Goal: Task Accomplishment & Management: Complete application form

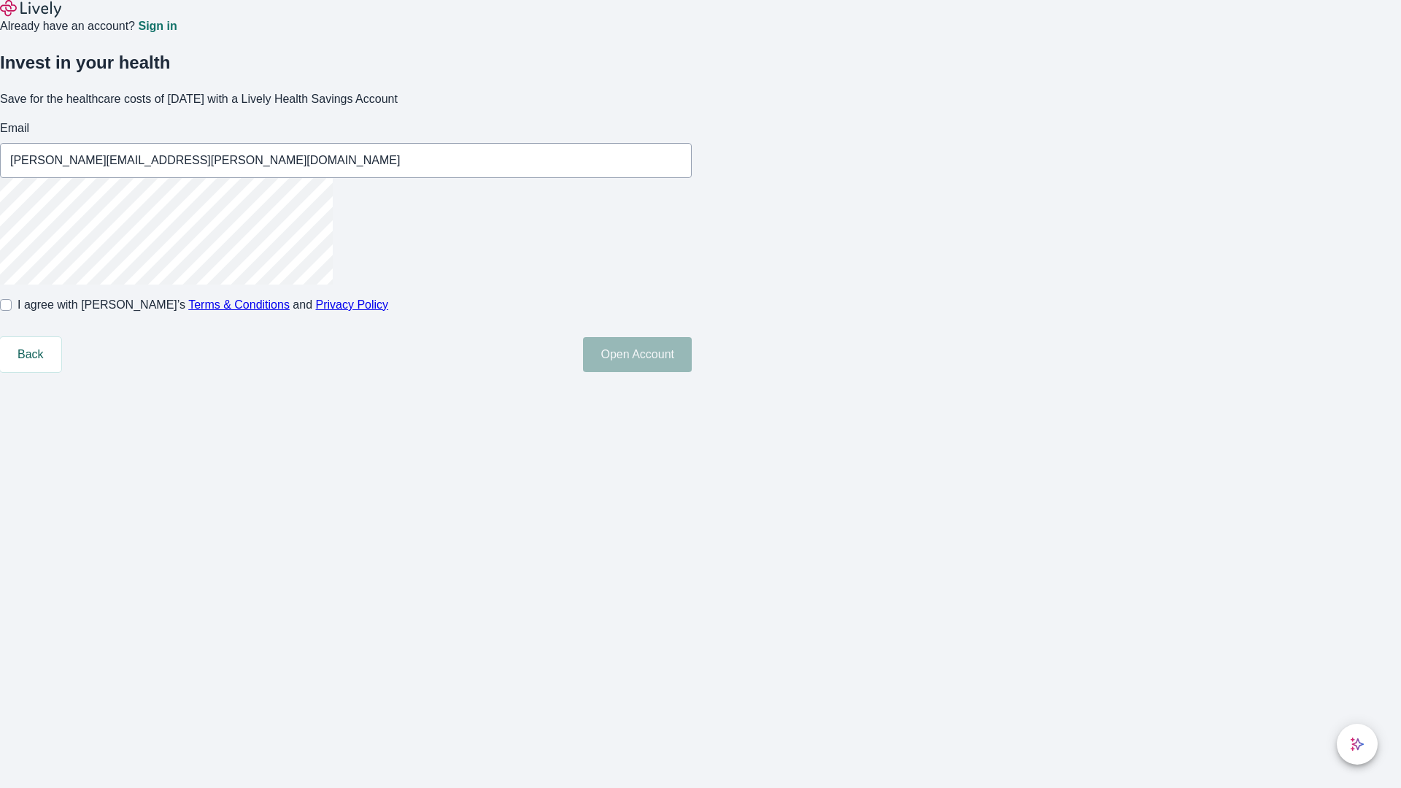
click at [12, 311] on input "I agree with Lively’s Terms & Conditions and Privacy Policy" at bounding box center [6, 305] width 12 height 12
checkbox input "true"
click at [692, 372] on button "Open Account" at bounding box center [637, 354] width 109 height 35
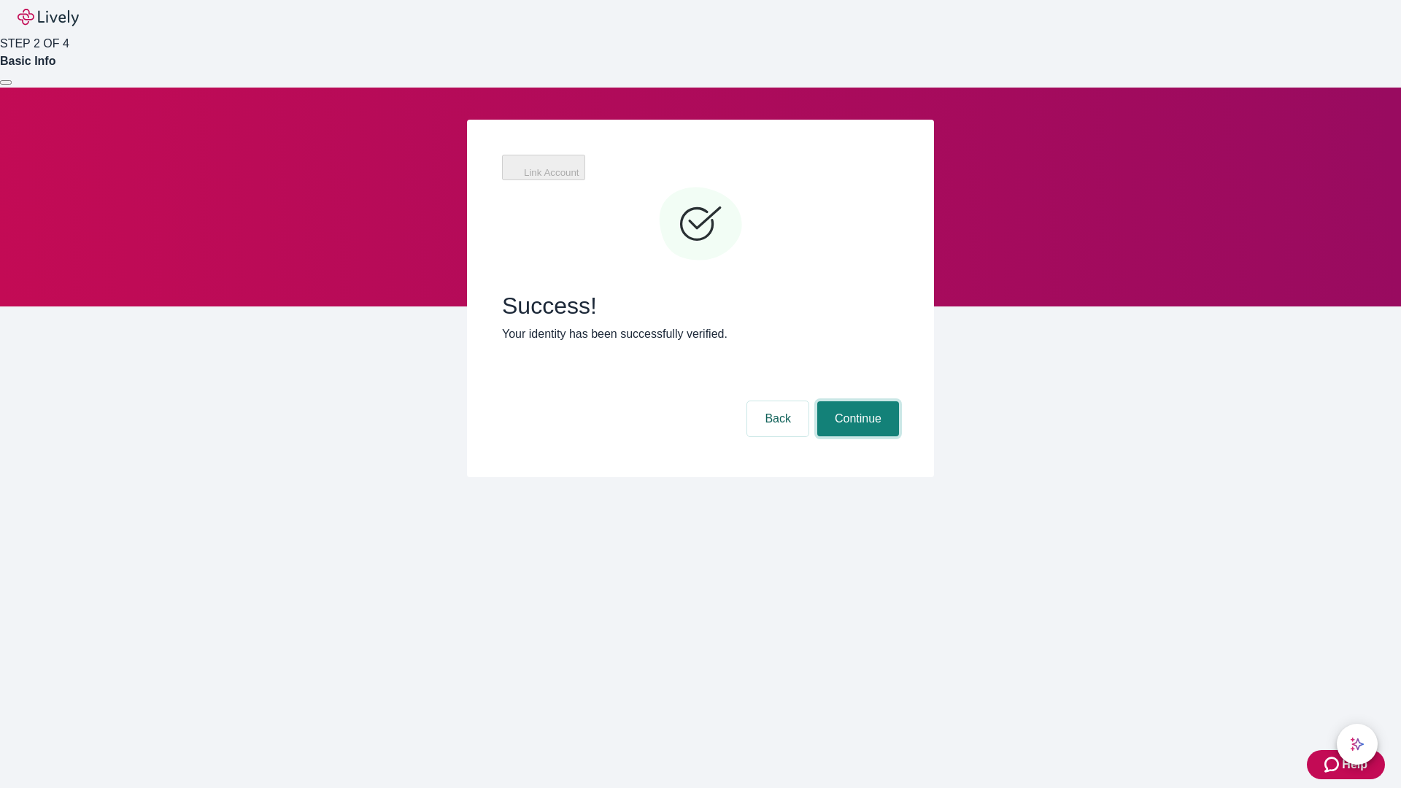
click at [856, 401] on button "Continue" at bounding box center [858, 418] width 82 height 35
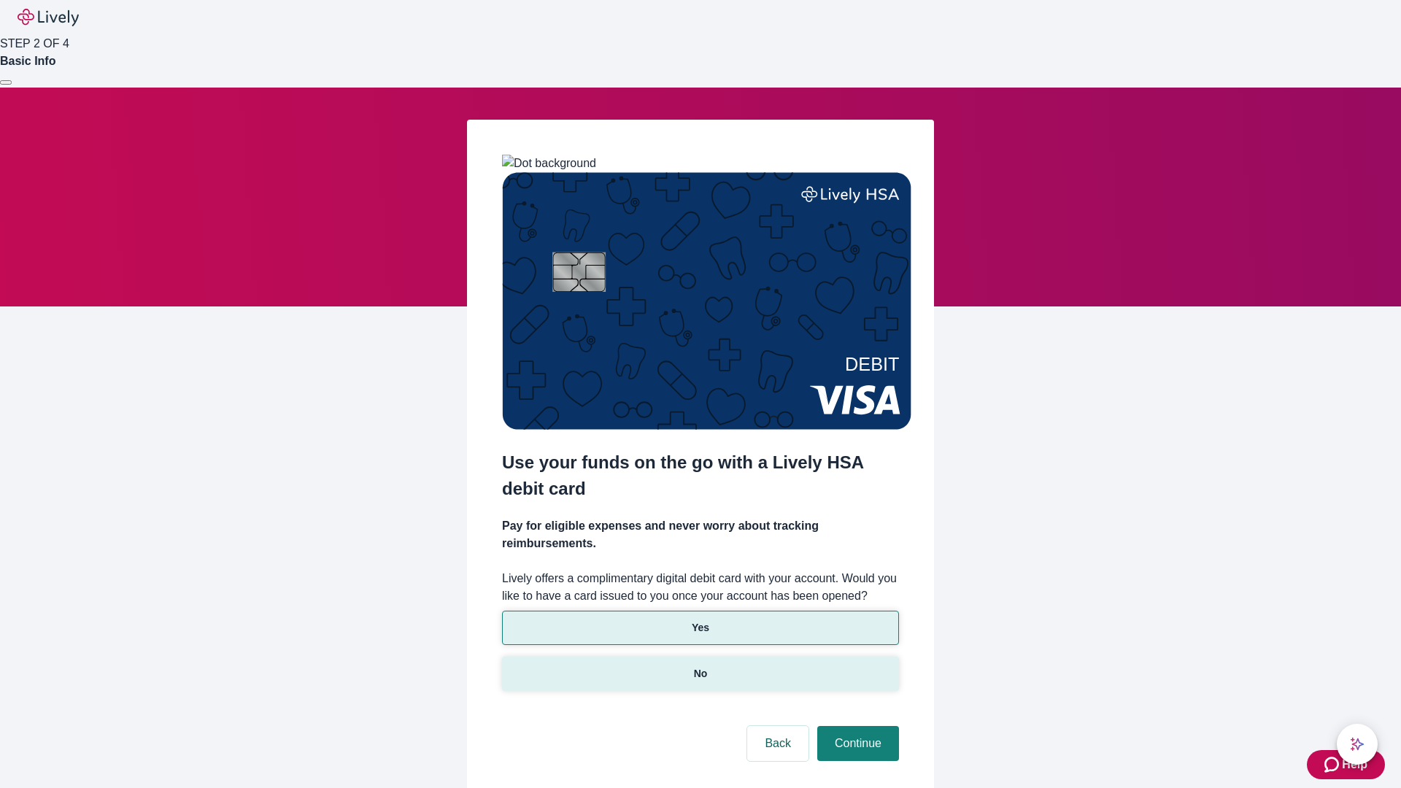
click at [700, 666] on p "No" at bounding box center [701, 673] width 14 height 15
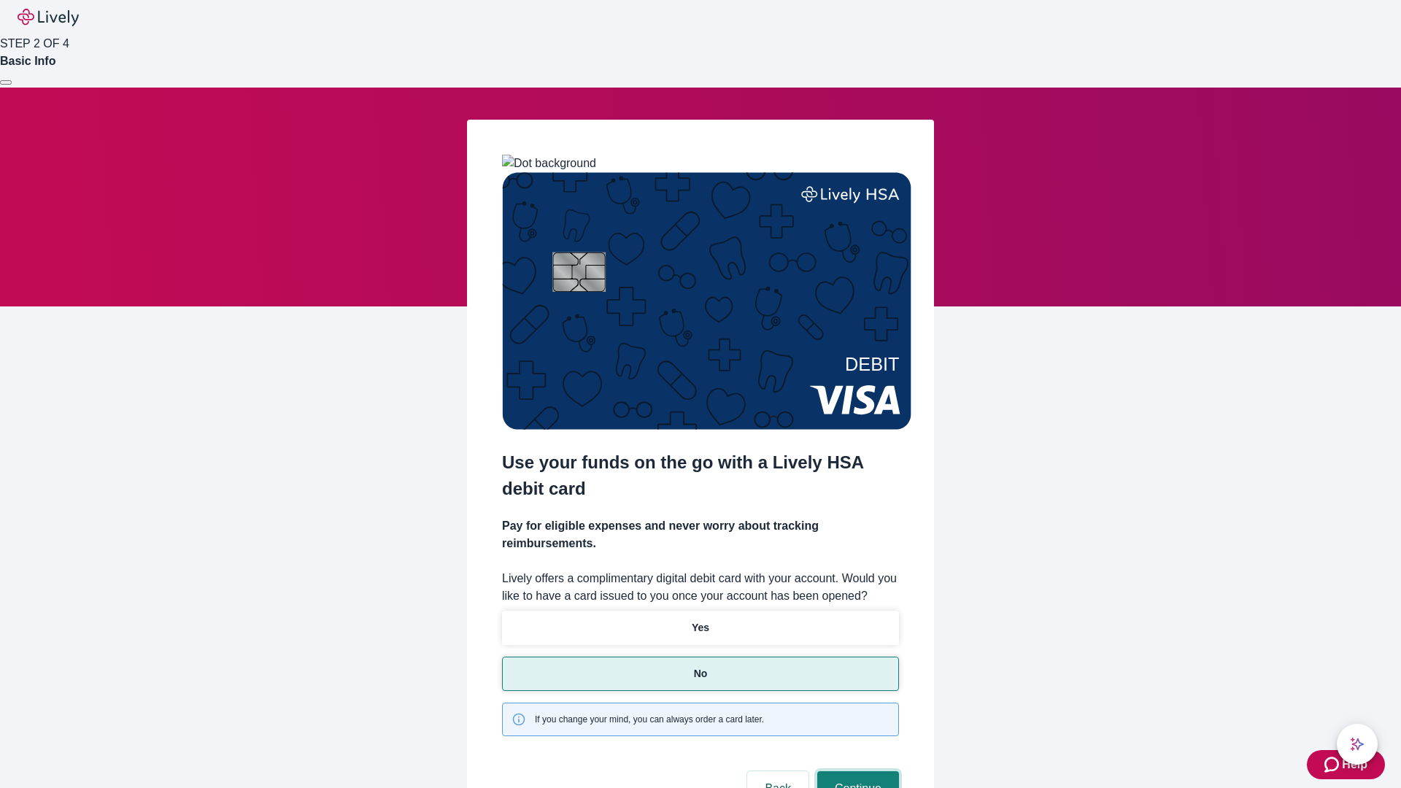
click at [856, 771] on button "Continue" at bounding box center [858, 788] width 82 height 35
